Goal: Find specific page/section: Find specific page/section

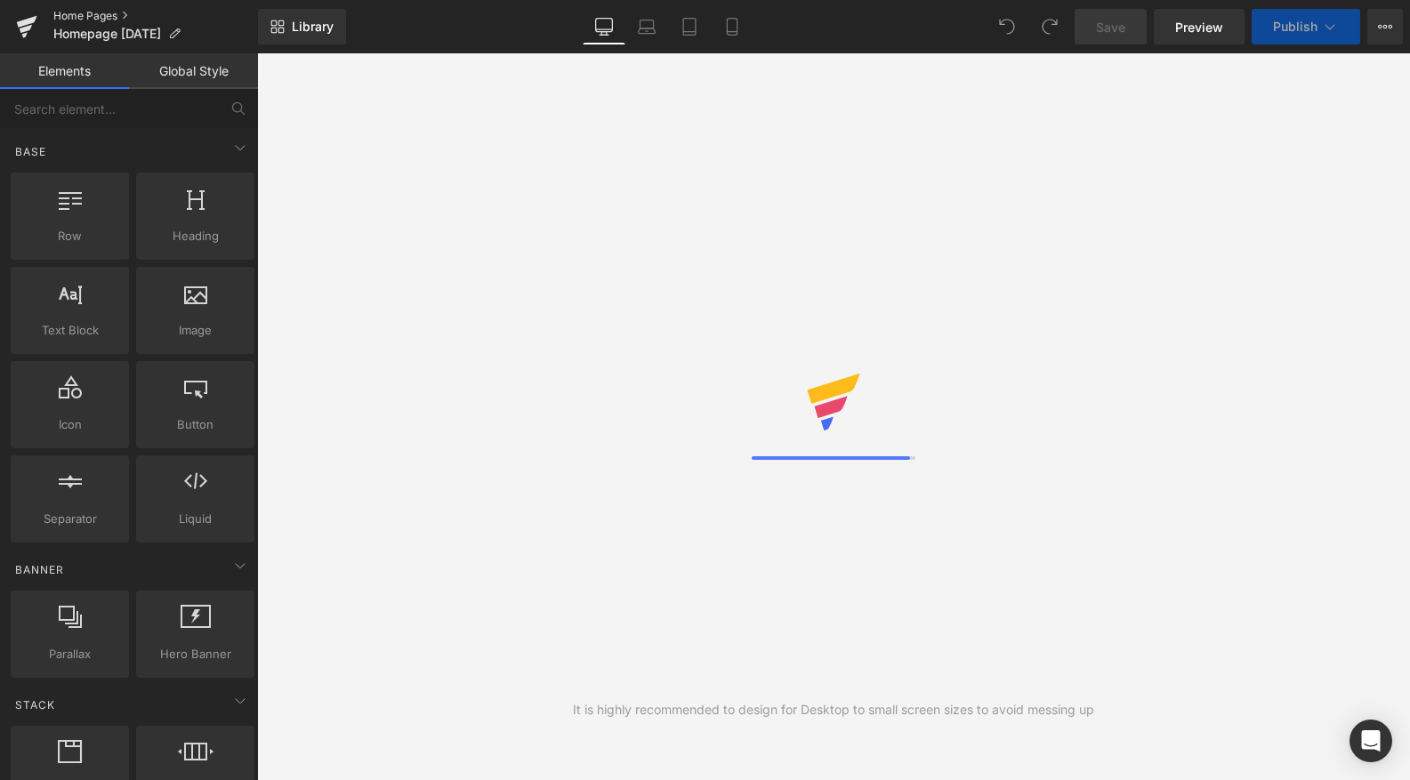
click at [84, 14] on link "Home Pages" at bounding box center [155, 16] width 205 height 14
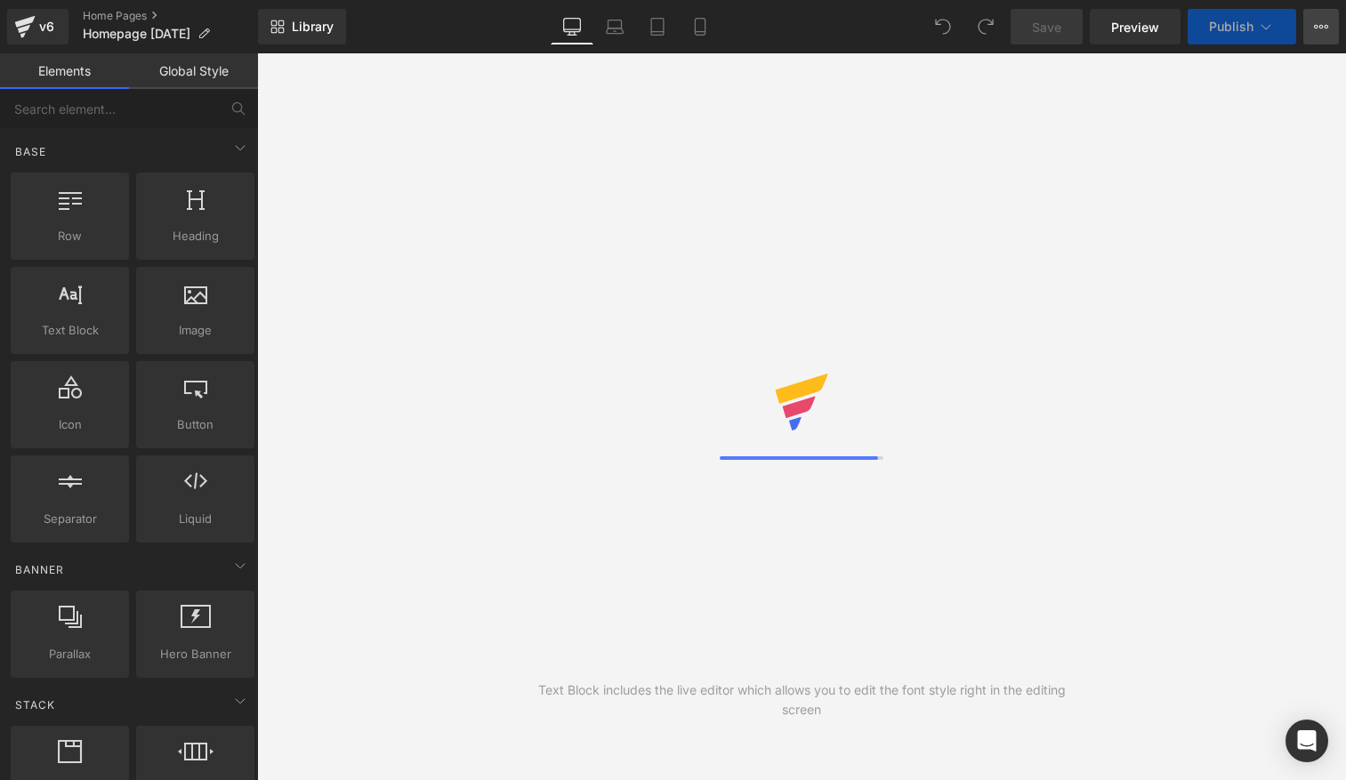
click at [1320, 26] on icon at bounding box center [1321, 27] width 14 height 14
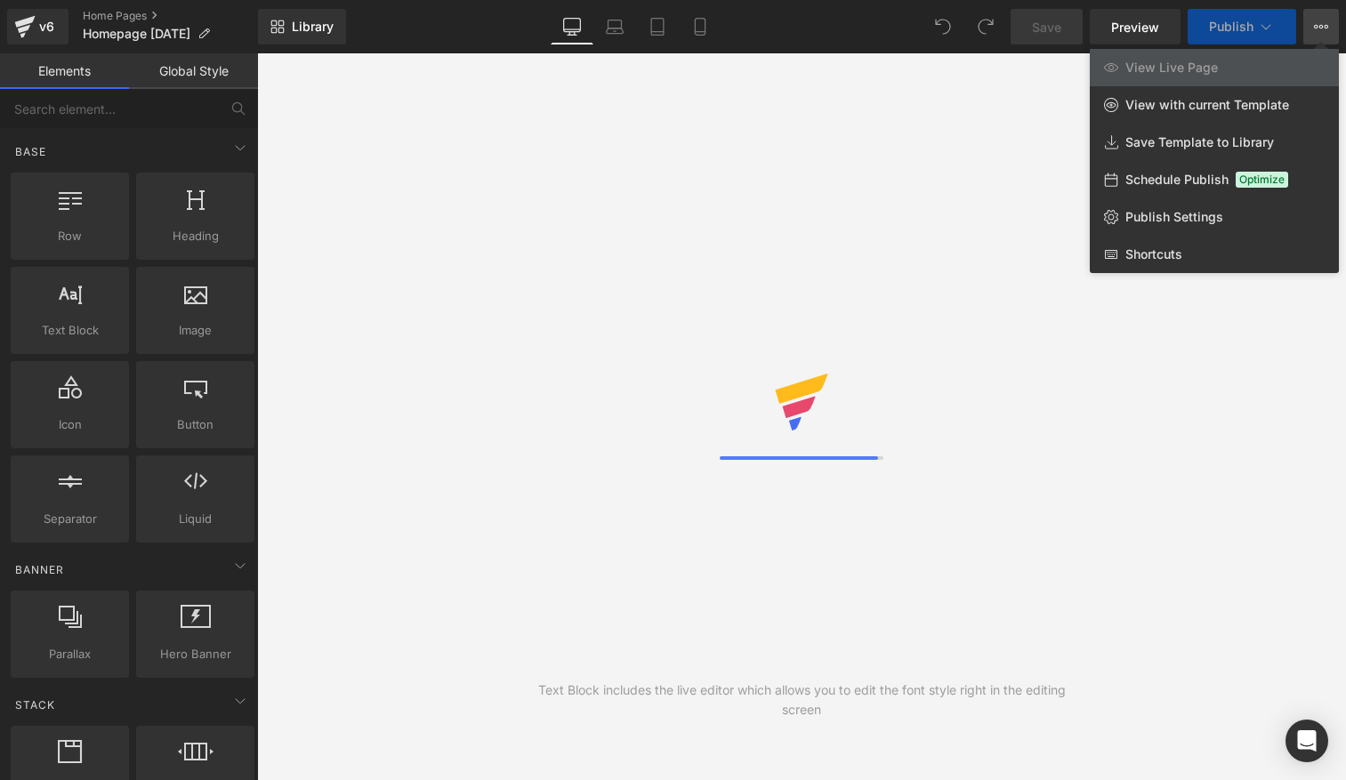
click at [763, 106] on div "Text Block includes the live editor which allows you to edit the font style rig…" at bounding box center [801, 416] width 1089 height 727
